Goal: Information Seeking & Learning: Learn about a topic

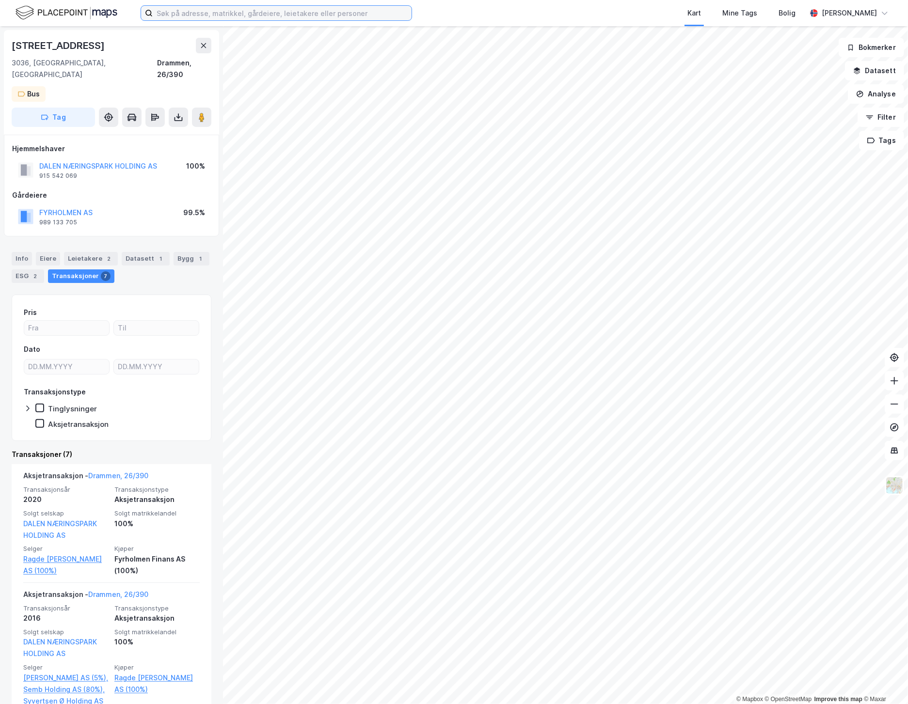
click at [190, 17] on input at bounding box center [282, 13] width 259 height 15
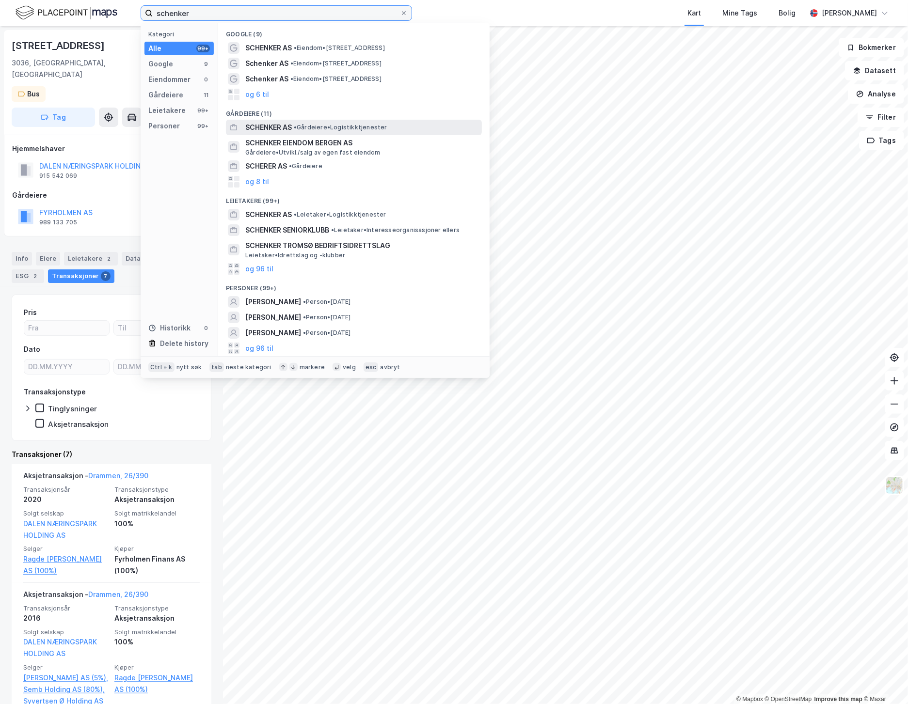
type input "schenker"
click at [294, 128] on div "SCHENKER AS • Gårdeiere • Logistikktjenester" at bounding box center [362, 128] width 235 height 12
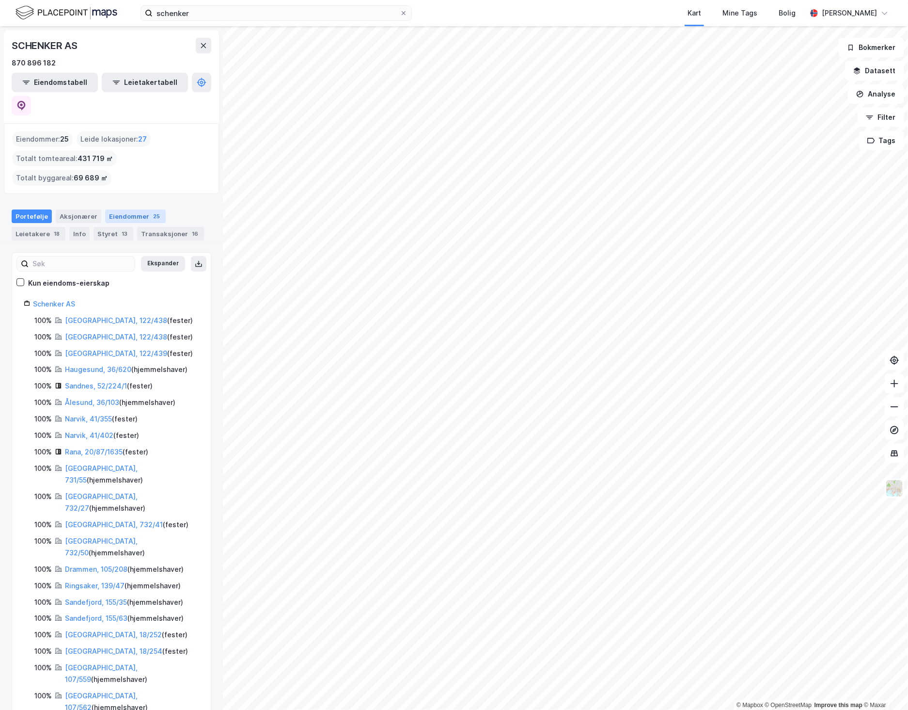
click at [152, 211] on div "25" at bounding box center [156, 216] width 11 height 10
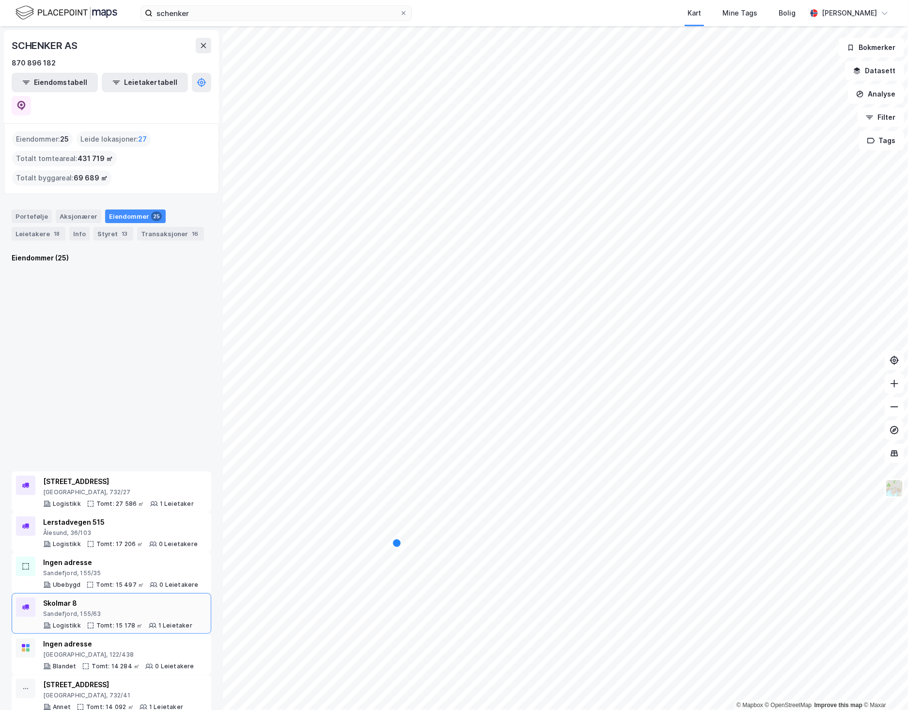
click at [115, 597] on div "Skolmar 8 Sandefjord, 155/63 Logistikk Tomt: 15 178 ㎡ 1 Leietaker" at bounding box center [117, 613] width 149 height 32
